Goal: Book appointment/travel/reservation

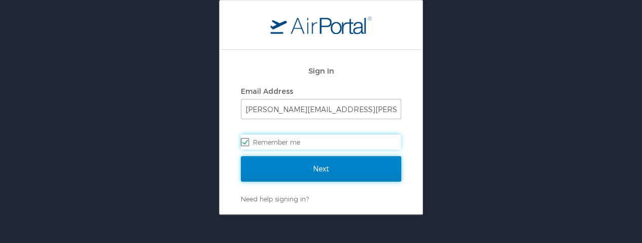
click at [315, 173] on input "Next" at bounding box center [321, 168] width 160 height 25
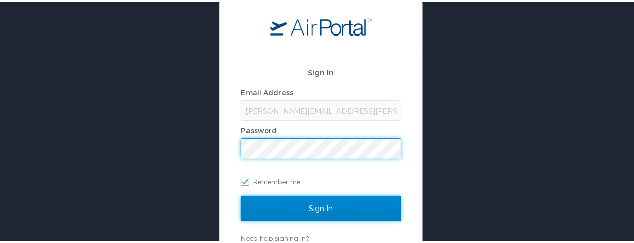
click at [323, 200] on input "Sign In" at bounding box center [321, 206] width 160 height 25
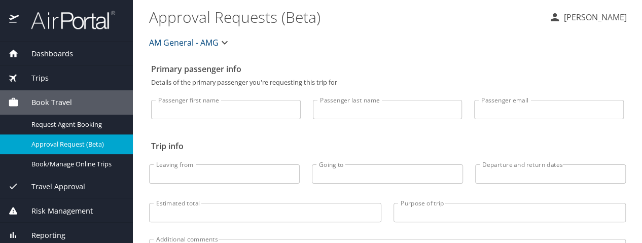
click at [49, 99] on span "Book Travel" at bounding box center [45, 102] width 53 height 11
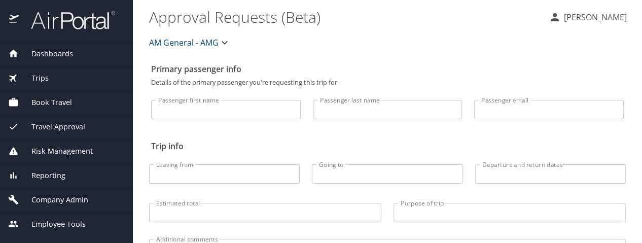
click at [51, 104] on span "Book Travel" at bounding box center [45, 102] width 53 height 11
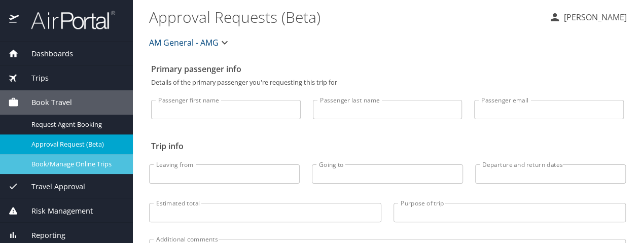
click at [54, 166] on span "Book/Manage Online Trips" at bounding box center [75, 164] width 89 height 10
